Goal: Transaction & Acquisition: Purchase product/service

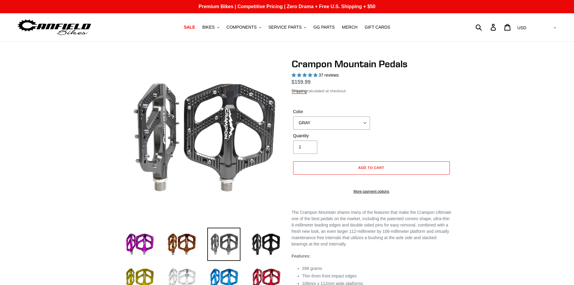
select select "highest-rating"
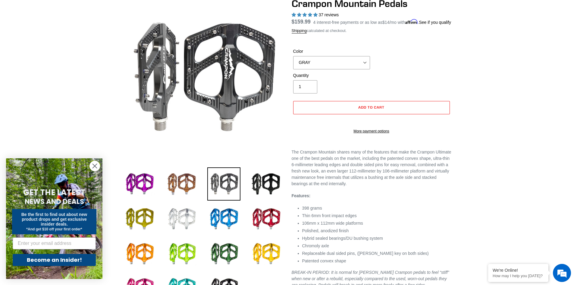
scroll to position [90, 0]
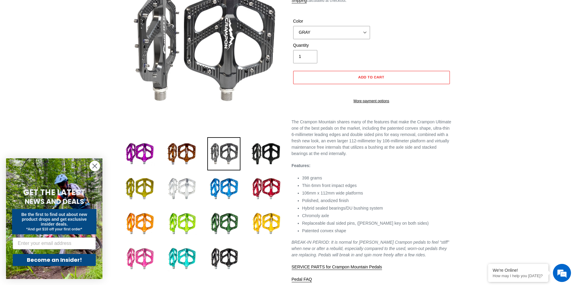
click at [145, 261] on img at bounding box center [139, 258] width 33 height 33
select select "PINK"
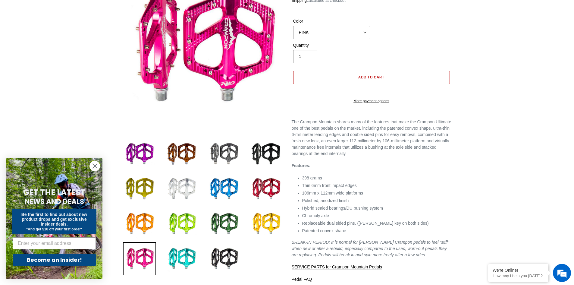
click at [331, 83] on button "Add to cart" at bounding box center [371, 77] width 157 height 13
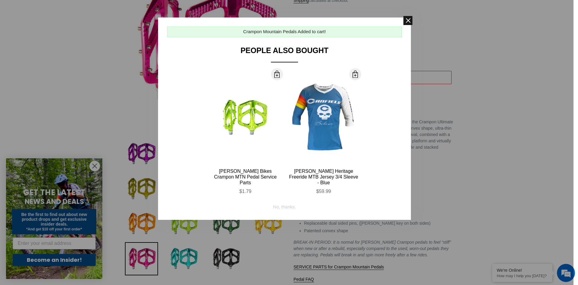
click at [408, 22] on span at bounding box center [407, 20] width 9 height 9
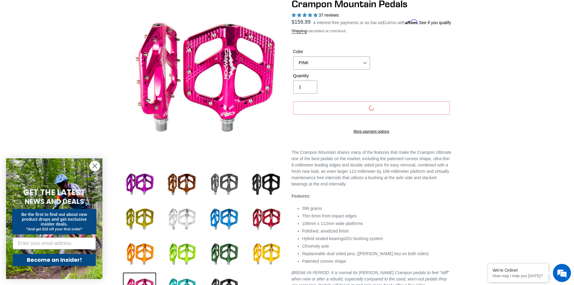
scroll to position [30, 0]
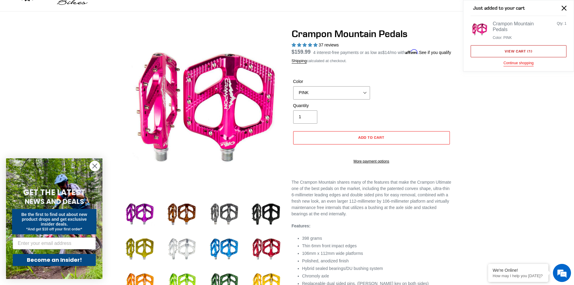
click at [513, 50] on link "View cart ( 1 )" at bounding box center [518, 51] width 96 height 12
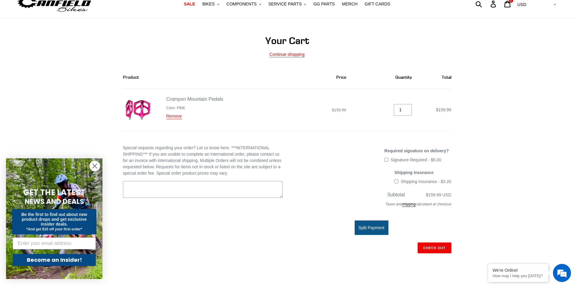
scroll to position [60, 0]
